Goal: Information Seeking & Learning: Learn about a topic

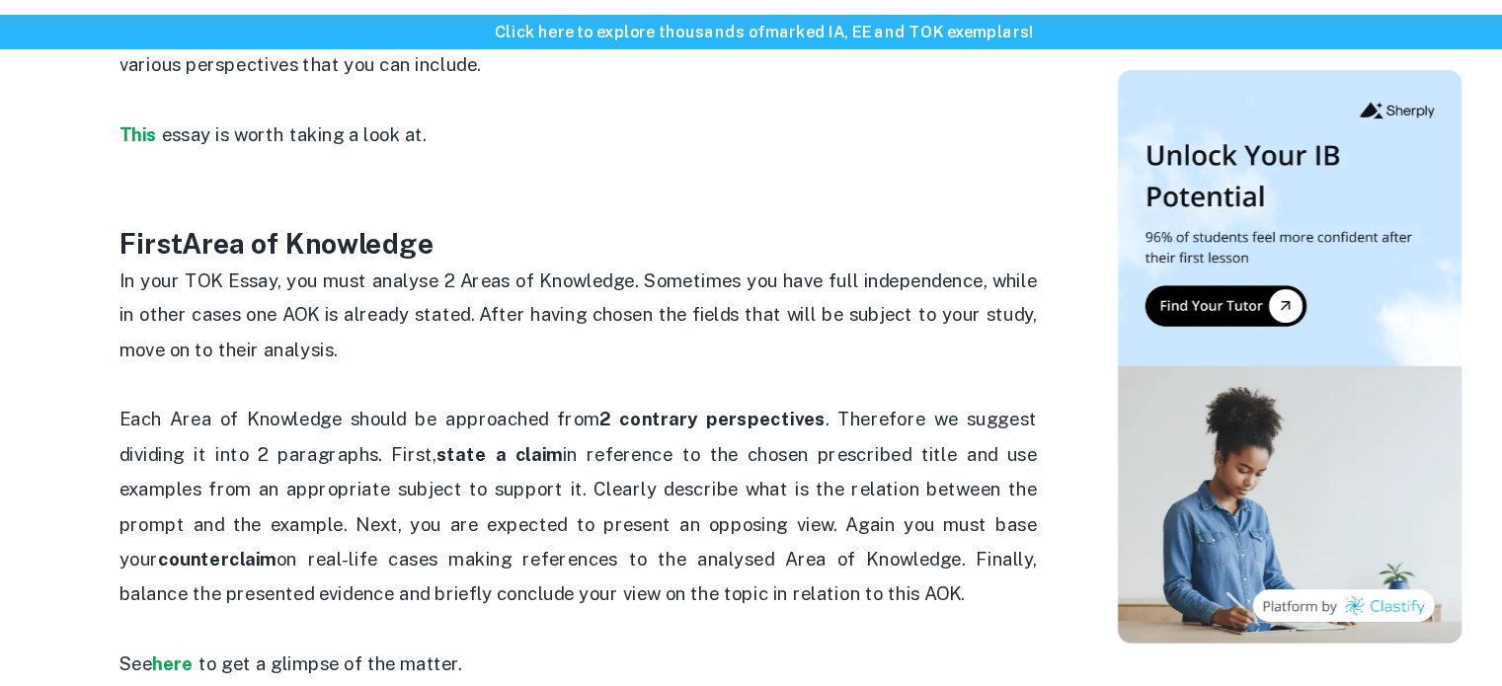
scroll to position [1213, 0]
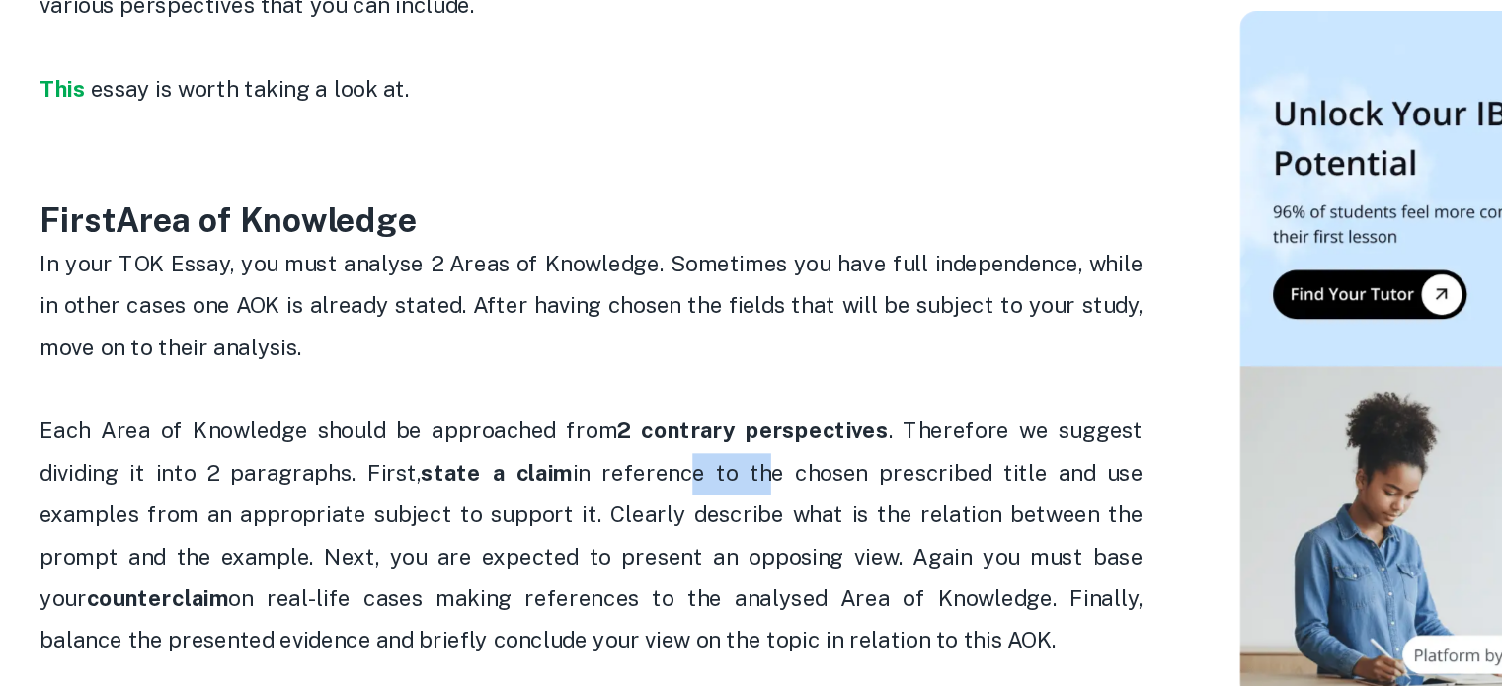
drag, startPoint x: 669, startPoint y: 435, endPoint x: 743, endPoint y: 434, distance: 74.1
click at [743, 434] on p "Each Area of Knowledge should be approached from 2 contrary perspectives . Ther…" at bounding box center [592, 495] width 790 height 180
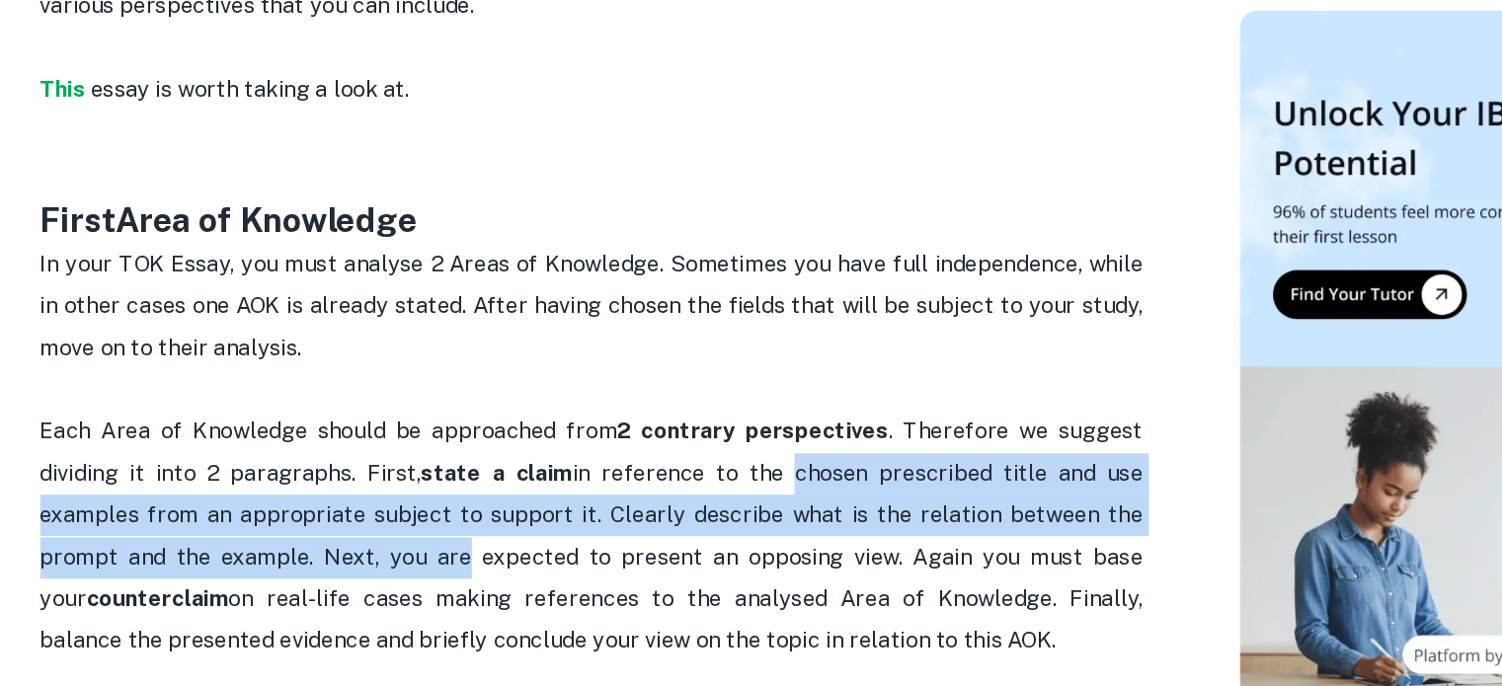
drag, startPoint x: 743, startPoint y: 434, endPoint x: 441, endPoint y: 482, distance: 306.1
click at [441, 482] on p "Each Area of Knowledge should be approached from 2 contrary perspectives . Ther…" at bounding box center [592, 495] width 790 height 180
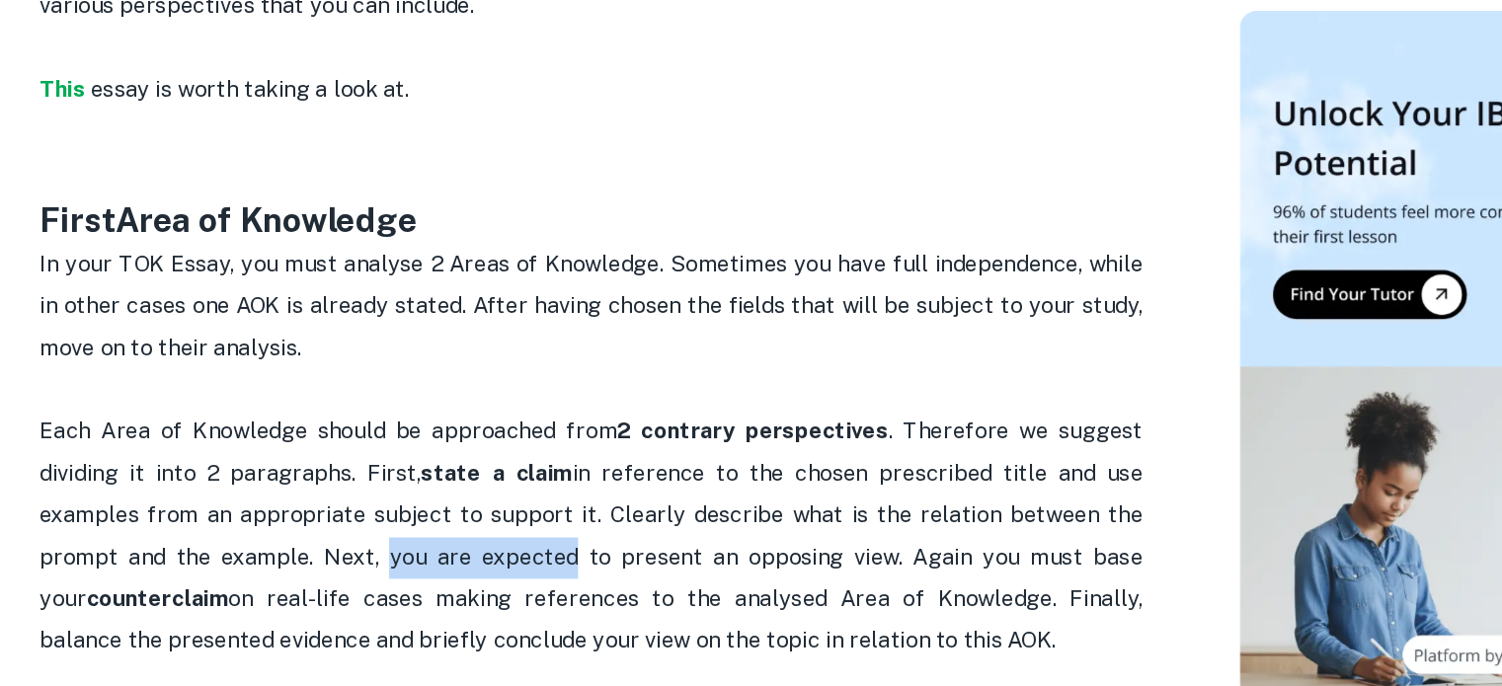
drag, startPoint x: 441, startPoint y: 482, endPoint x: 533, endPoint y: 490, distance: 93.2
click at [533, 490] on p "Each Area of Knowledge should be approached from 2 contrary perspectives . Ther…" at bounding box center [592, 495] width 790 height 180
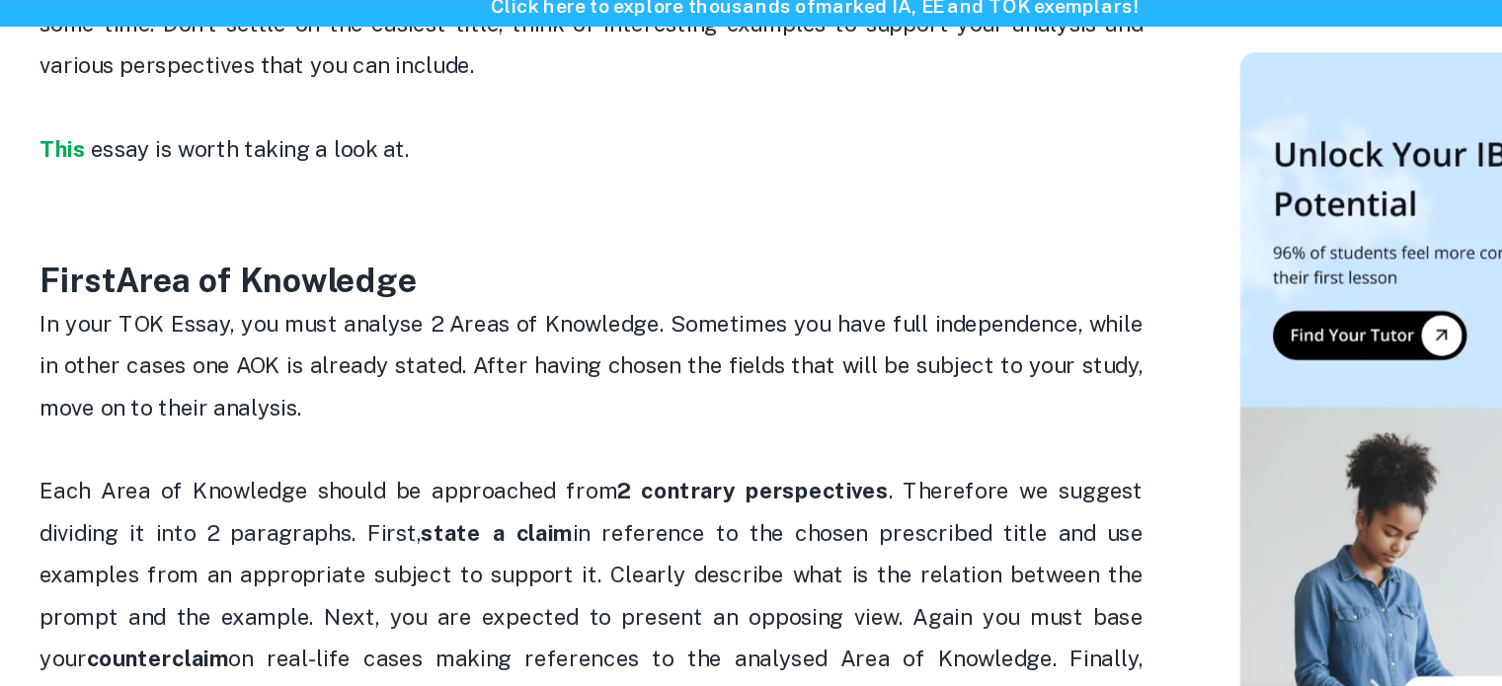
scroll to position [1199, 0]
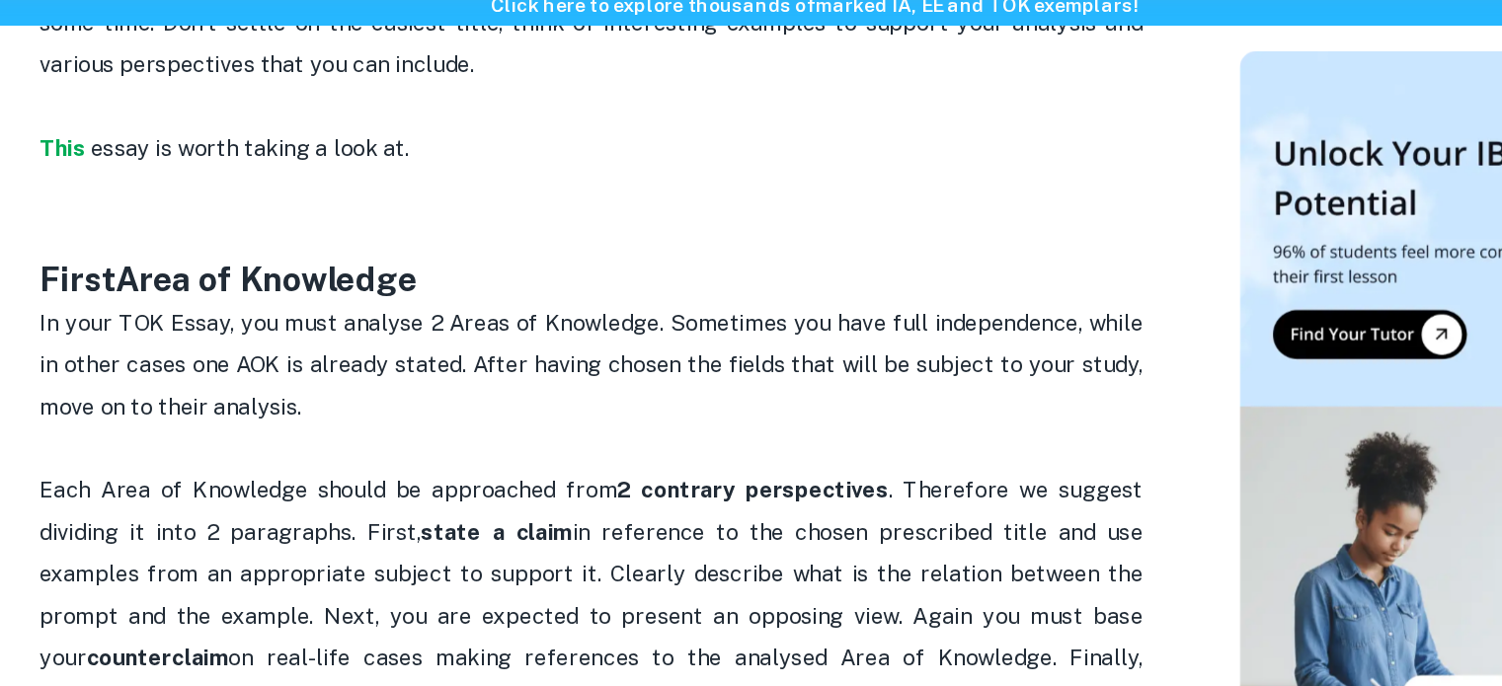
click at [634, 306] on p "In your TOK Essay, you must analyse 2 Areas of Knowledge. Sometimes you have fu…" at bounding box center [592, 344] width 790 height 90
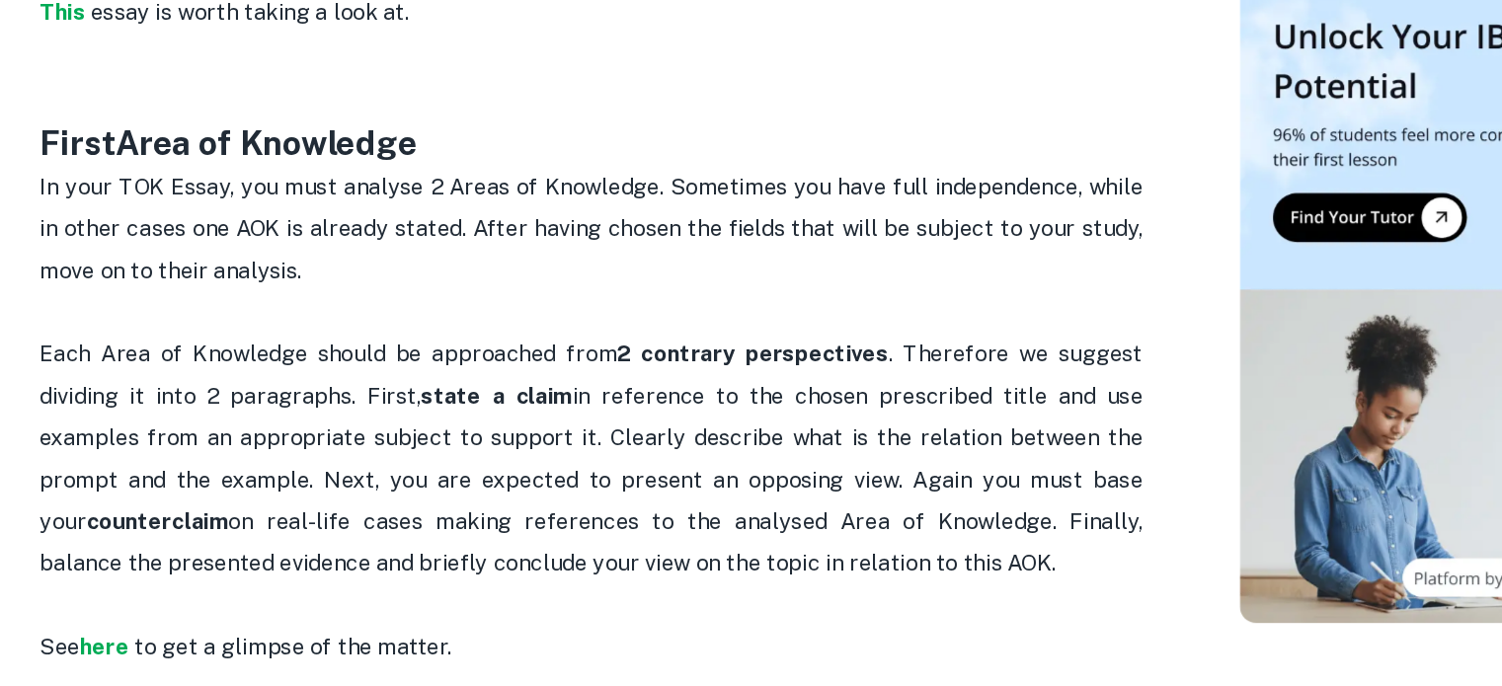
scroll to position [1213, 0]
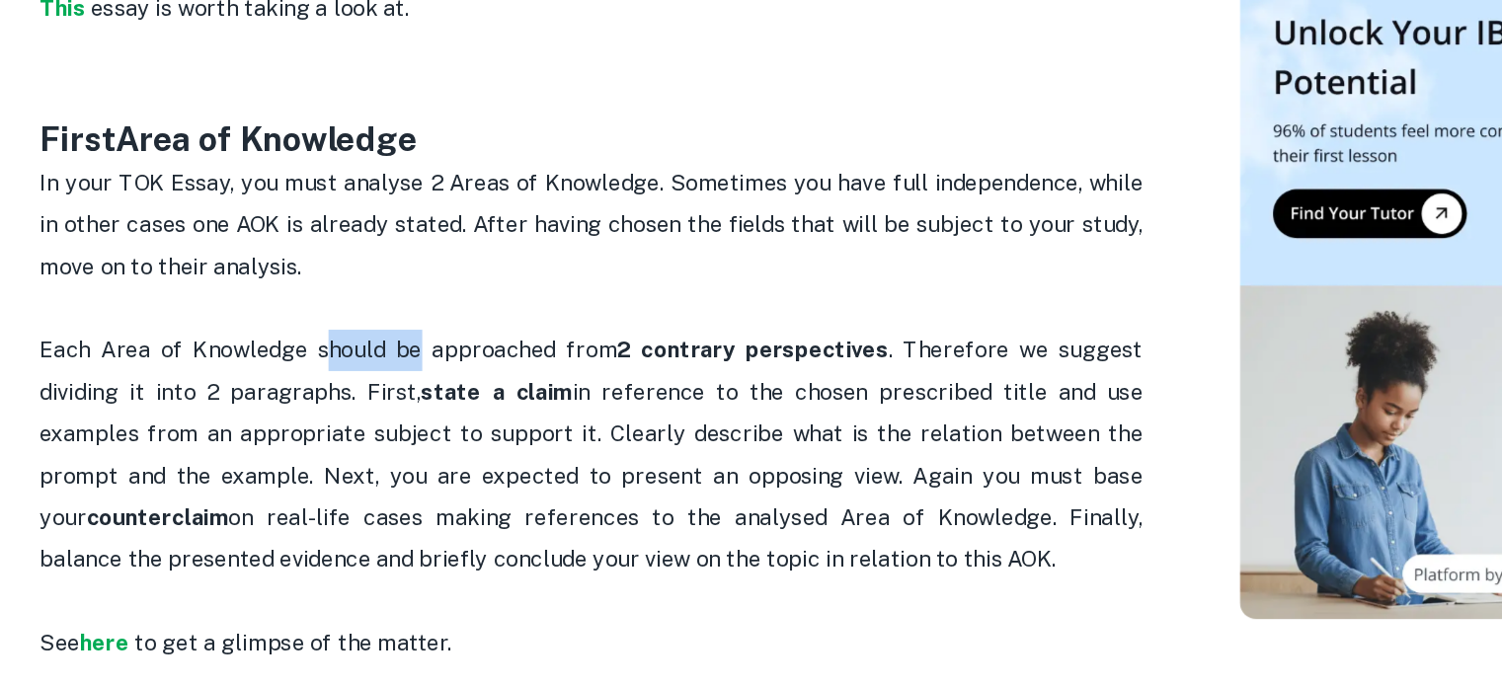
drag, startPoint x: 407, startPoint y: 380, endPoint x: 516, endPoint y: 373, distance: 108.9
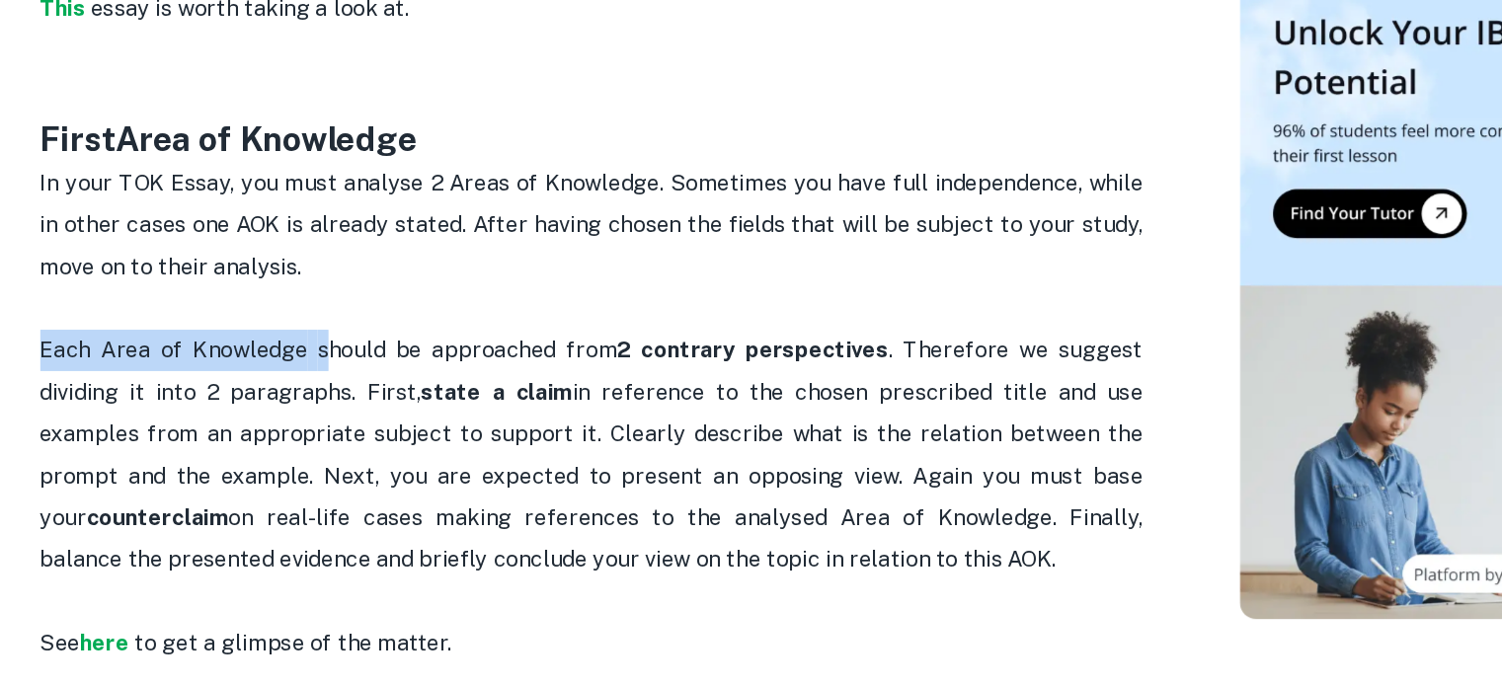
click at [516, 375] on p at bounding box center [592, 390] width 790 height 30
drag, startPoint x: 516, startPoint y: 373, endPoint x: 587, endPoint y: 393, distance: 73.8
click at [587, 405] on p "Each Area of Knowledge should be approached from 2 contrary perspectives . Ther…" at bounding box center [592, 495] width 790 height 180
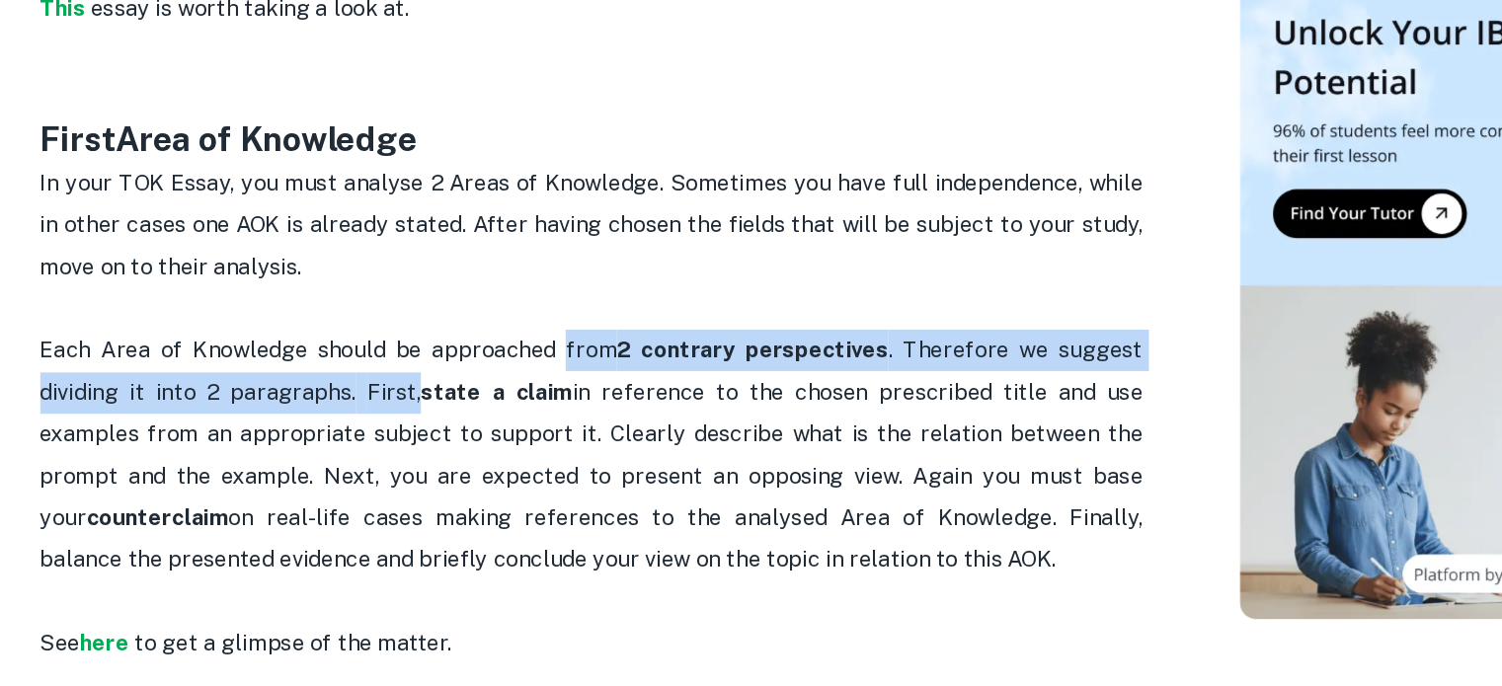
drag, startPoint x: 587, startPoint y: 393, endPoint x: 388, endPoint y: 424, distance: 200.9
click at [388, 424] on p "Each Area of Knowledge should be approached from 2 contrary perspectives . Ther…" at bounding box center [592, 495] width 790 height 180
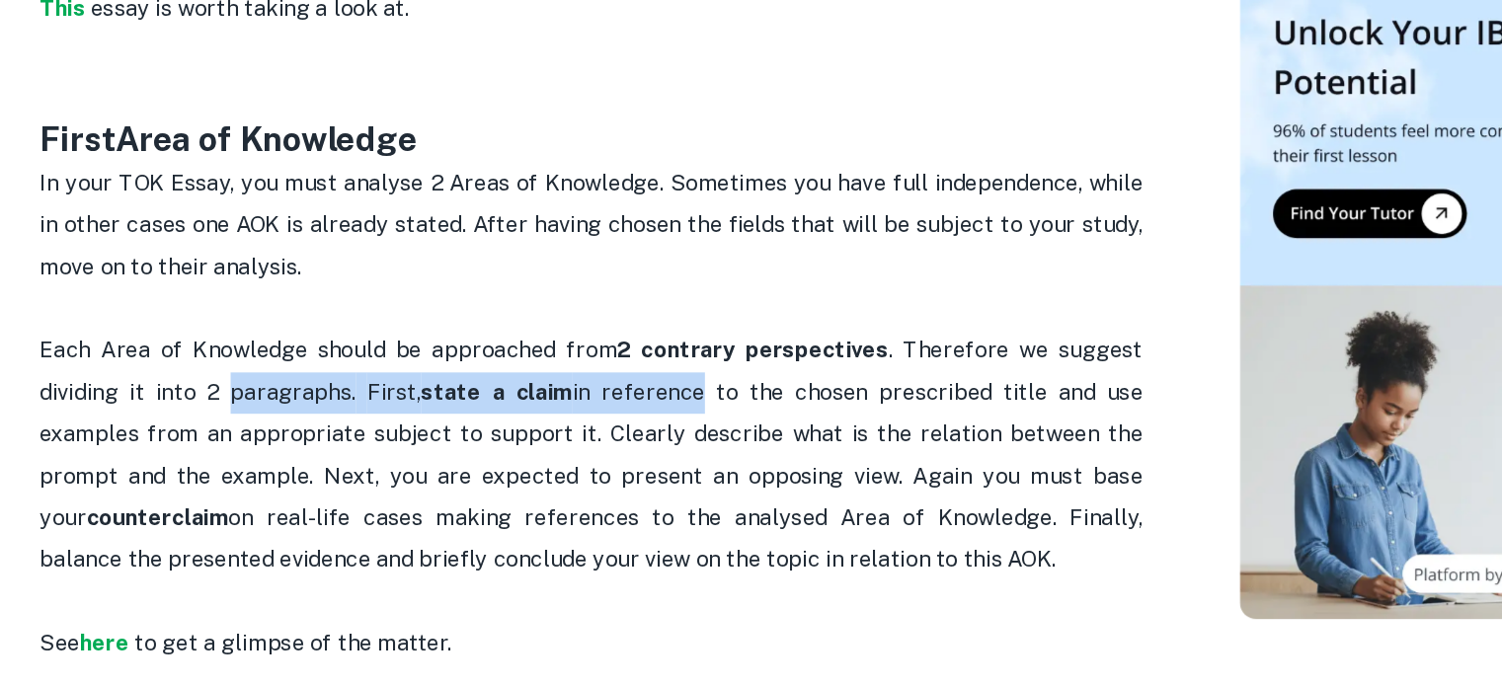
drag, startPoint x: 388, startPoint y: 424, endPoint x: 620, endPoint y: 425, distance: 232.1
click at [620, 425] on p "Each Area of Knowledge should be approached from 2 contrary perspectives . Ther…" at bounding box center [592, 495] width 790 height 180
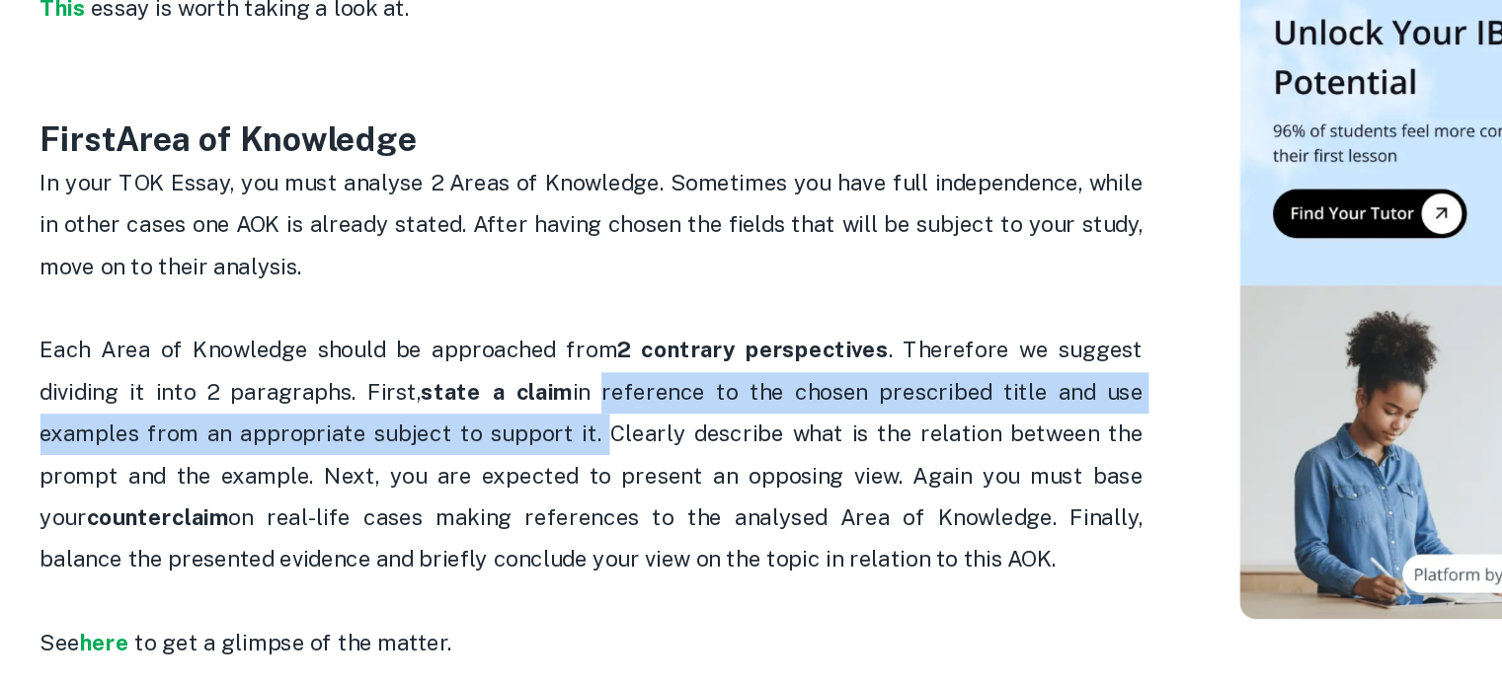
drag, startPoint x: 620, startPoint y: 425, endPoint x: 580, endPoint y: 445, distance: 45.5
click at [580, 445] on p "Each Area of Knowledge should be approached from 2 contrary perspectives . Ther…" at bounding box center [592, 495] width 790 height 180
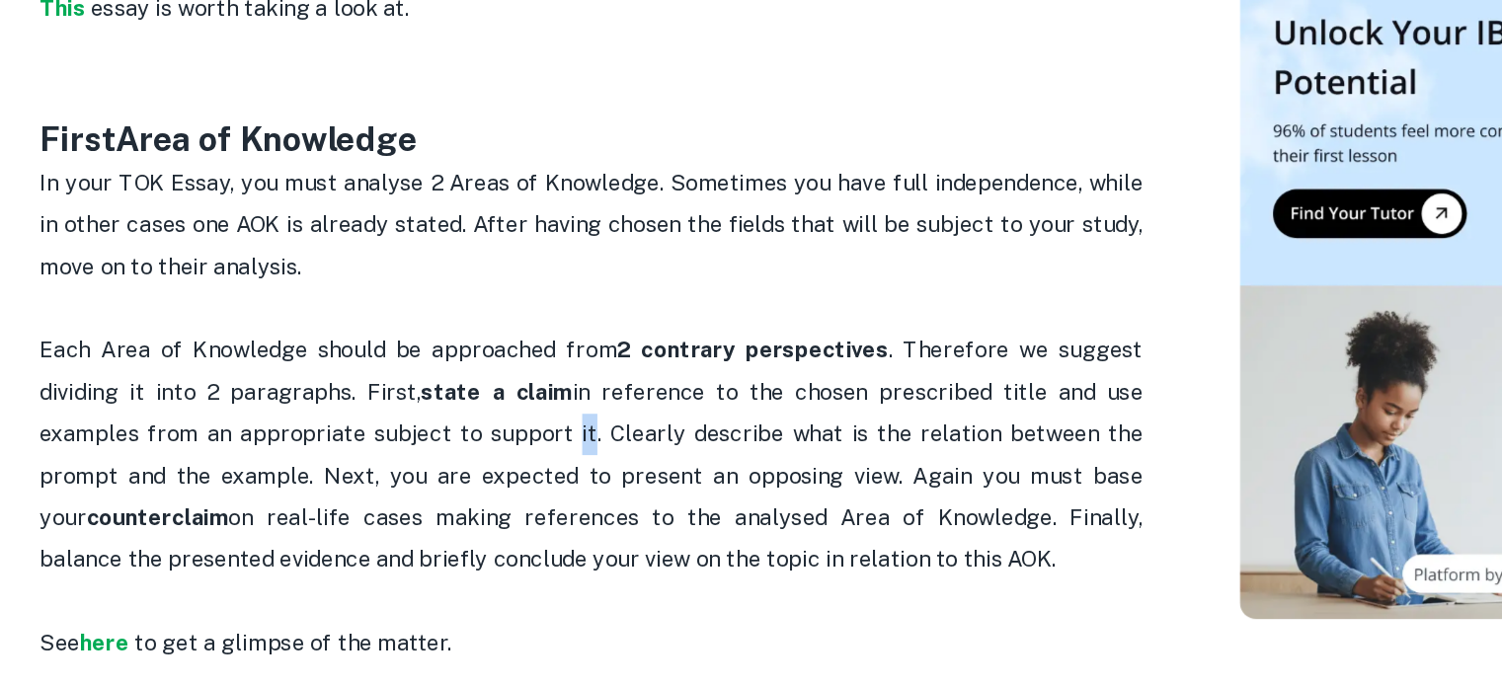
drag, startPoint x: 580, startPoint y: 445, endPoint x: 579, endPoint y: 483, distance: 37.5
click at [579, 483] on p "Each Area of Knowledge should be approached from 2 contrary perspectives . Ther…" at bounding box center [592, 495] width 790 height 180
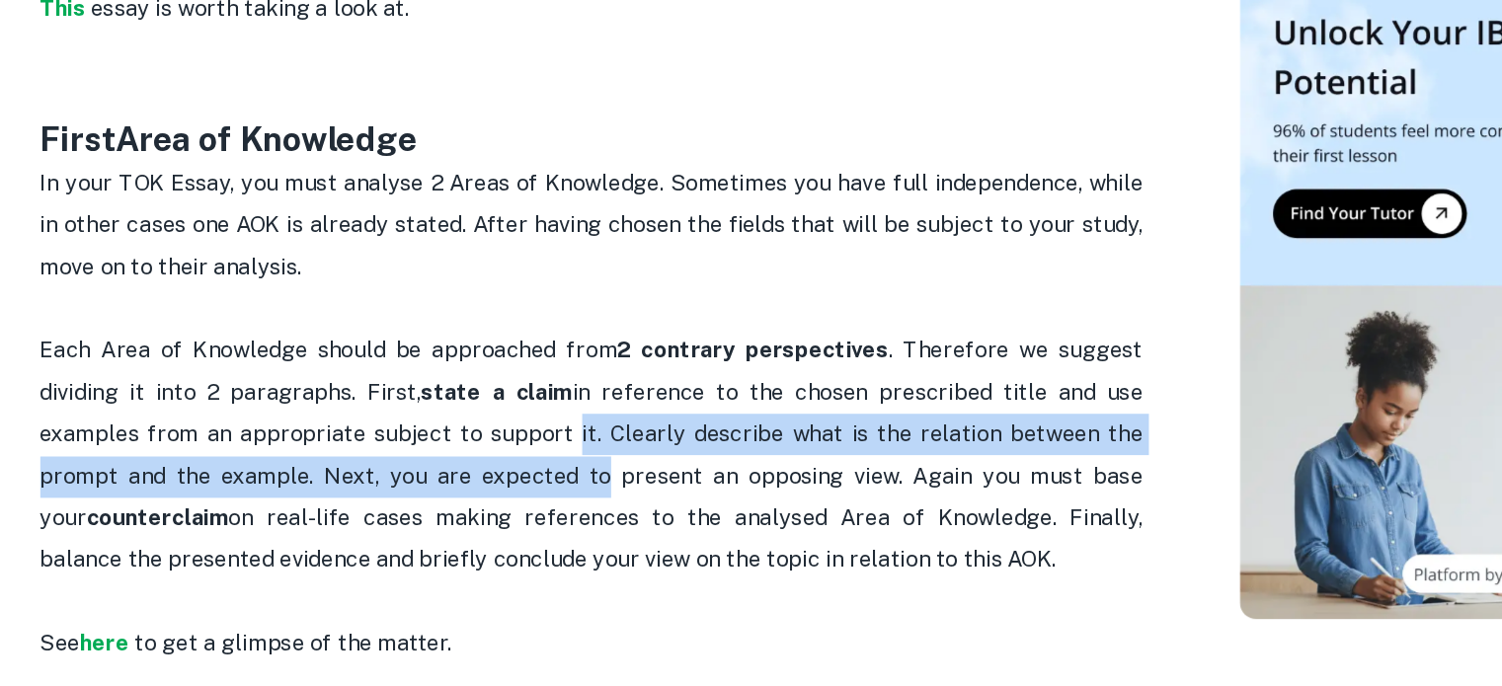
click at [579, 483] on p "Each Area of Knowledge should be approached from 2 contrary perspectives . Ther…" at bounding box center [592, 495] width 790 height 180
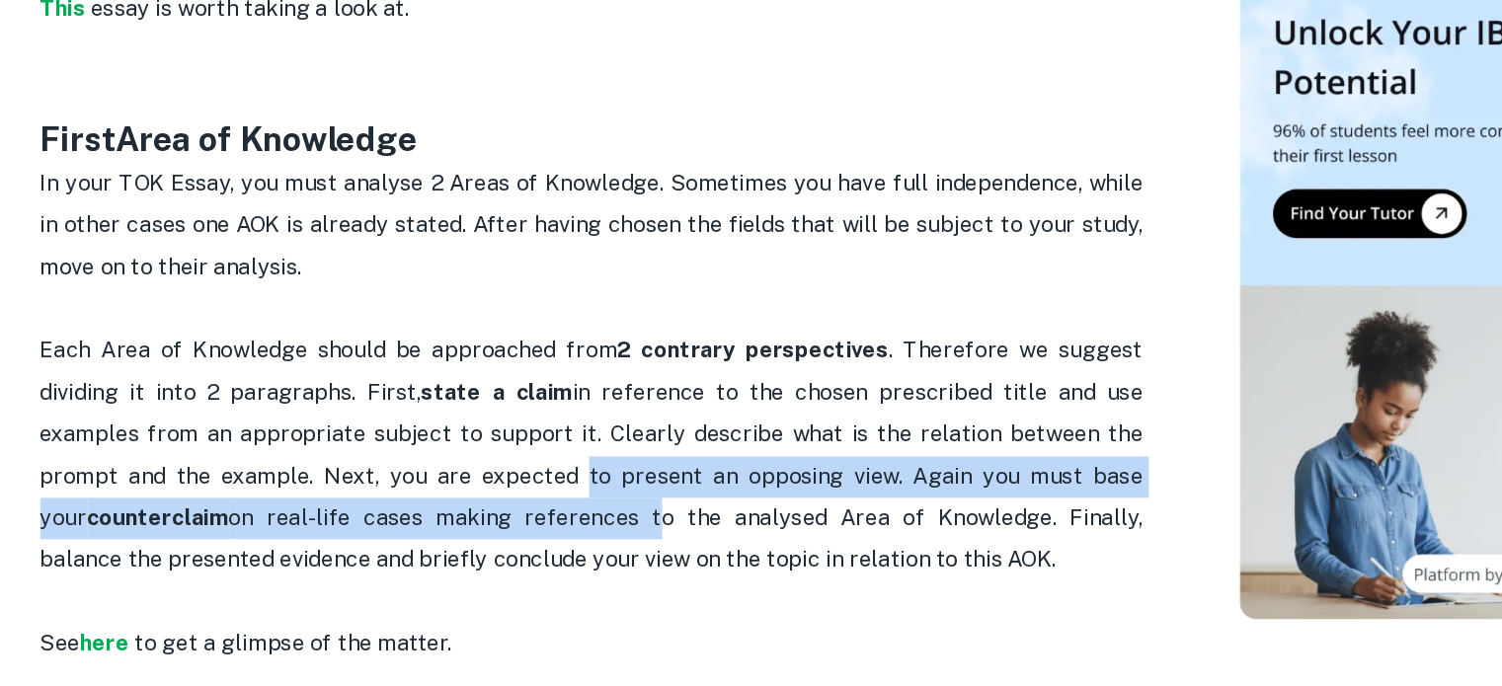
drag, startPoint x: 579, startPoint y: 483, endPoint x: 568, endPoint y: 517, distance: 35.3
click at [568, 517] on p "Each Area of Knowledge should be approached from 2 contrary perspectives . Ther…" at bounding box center [592, 495] width 790 height 180
click at [243, 620] on strong "here" at bounding box center [243, 629] width 36 height 19
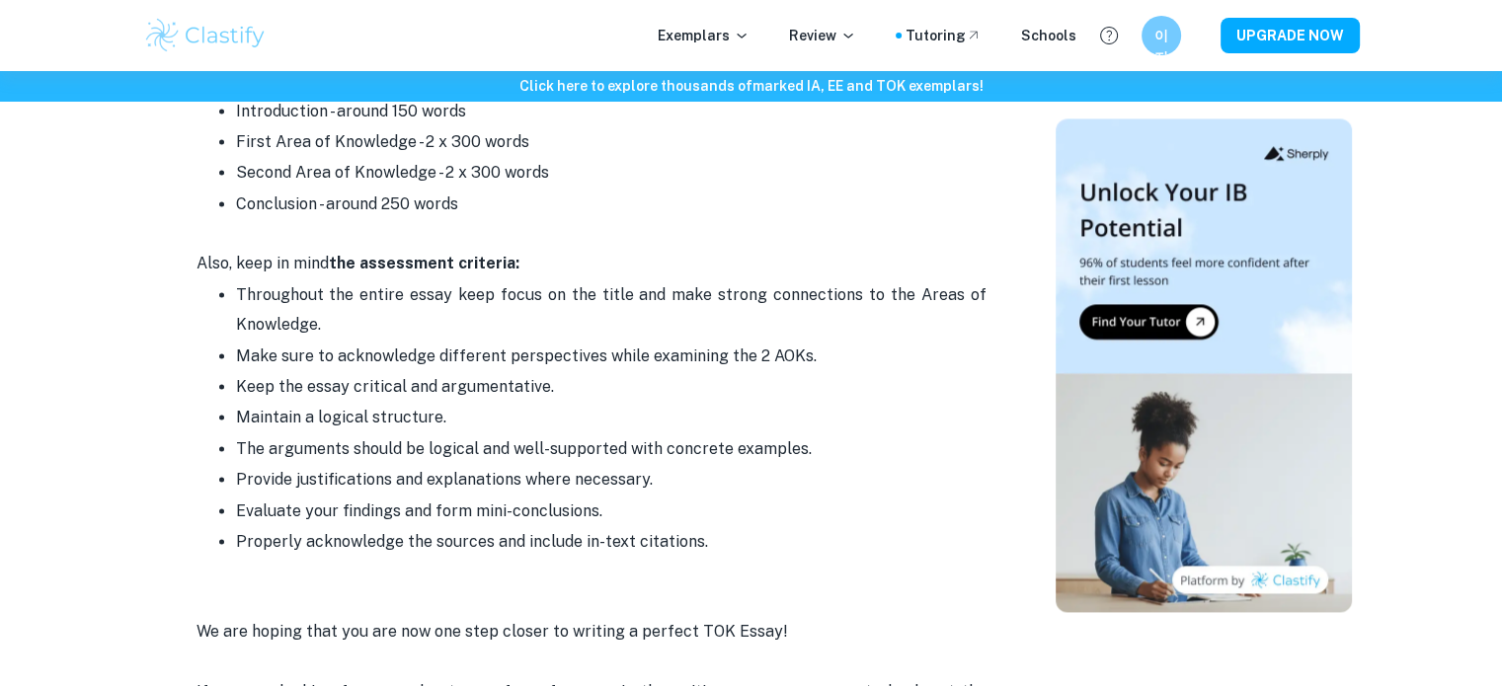
scroll to position [3399, 0]
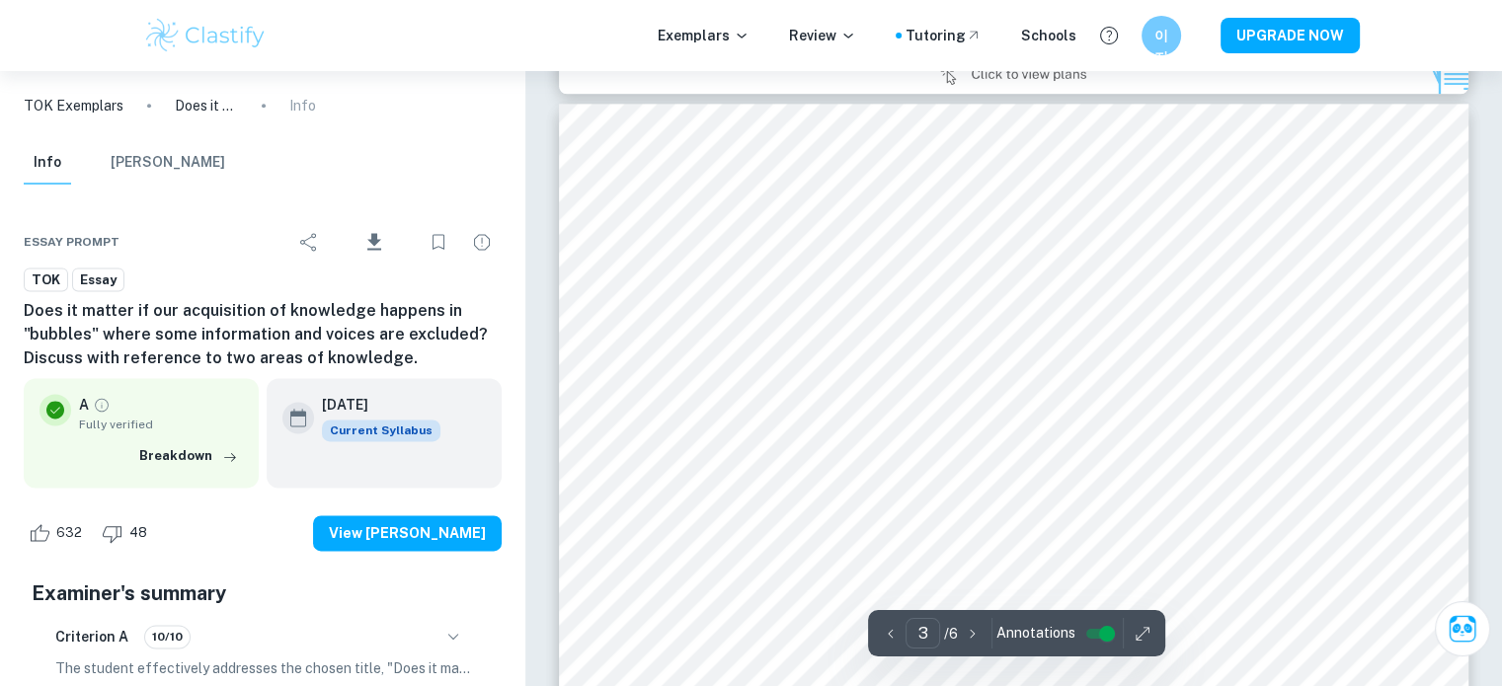
scroll to position [2655, 0]
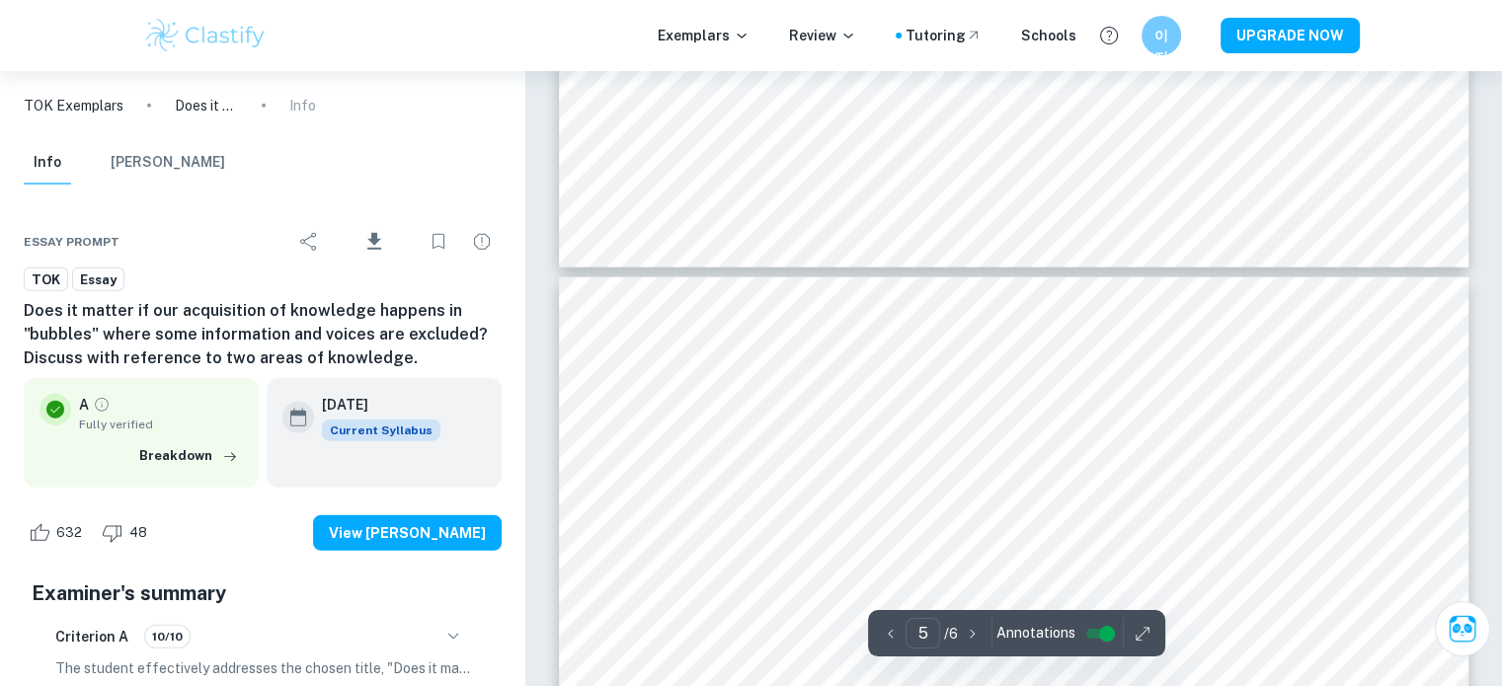
type input "4"
